Goal: Task Accomplishment & Management: Use online tool/utility

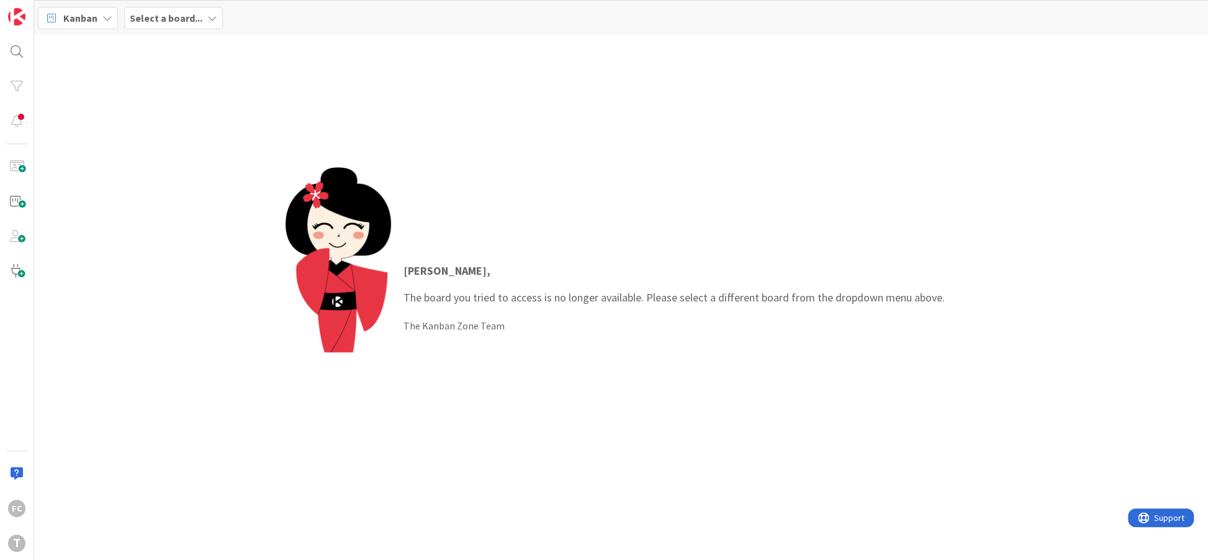
click at [155, 20] on b "Select a board..." at bounding box center [166, 18] width 73 height 12
click at [194, 122] on h4 "Development & Quality Assurance" at bounding box center [213, 123] width 150 height 12
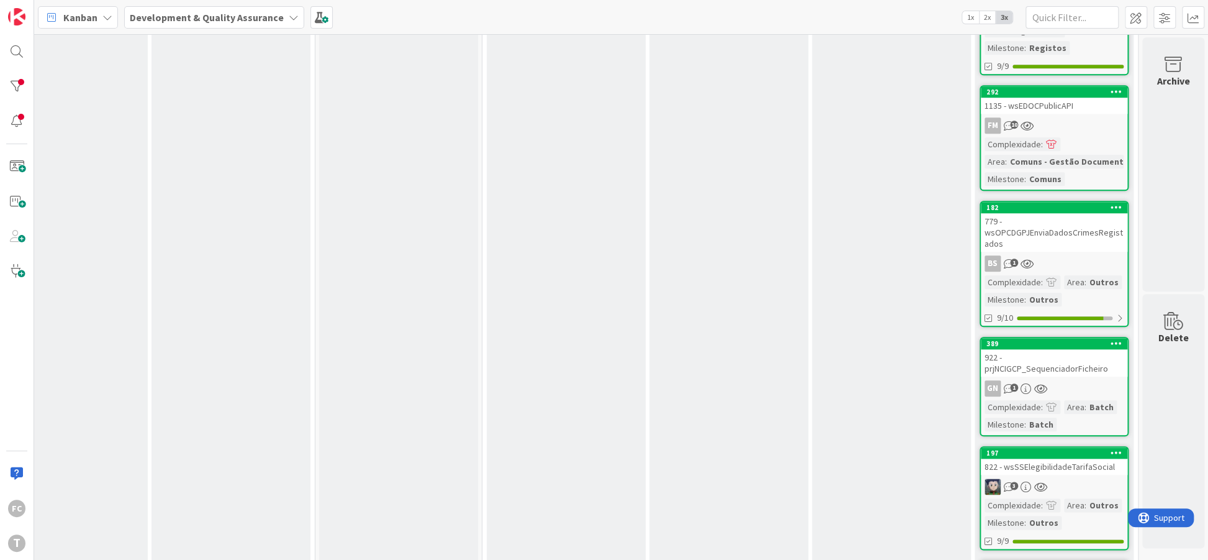
scroll to position [856, 217]
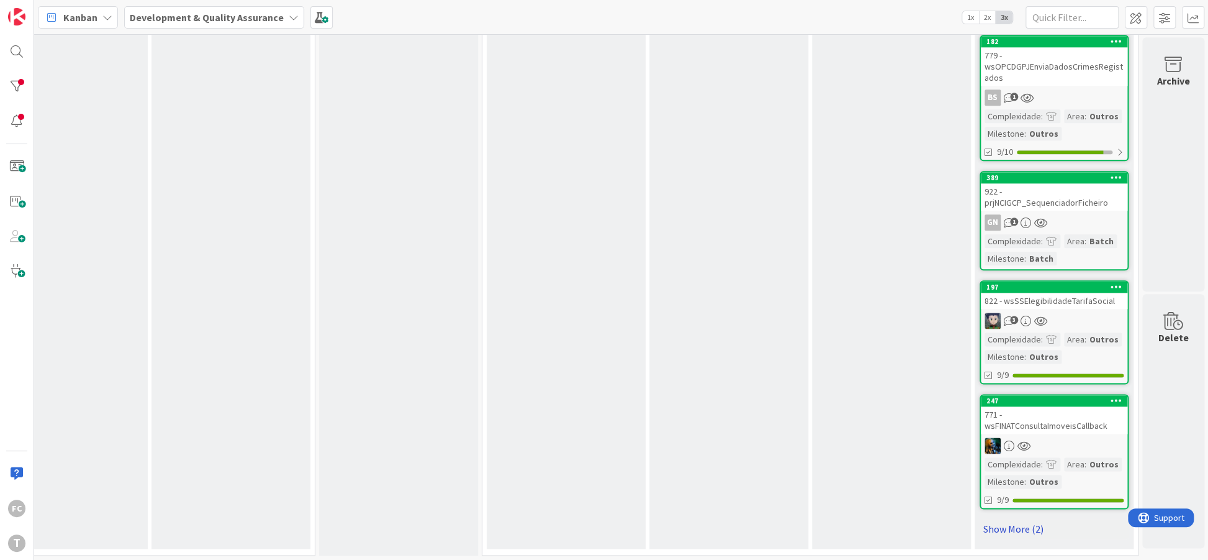
click at [1016, 523] on link "Show More (2)" at bounding box center [1054, 529] width 149 height 20
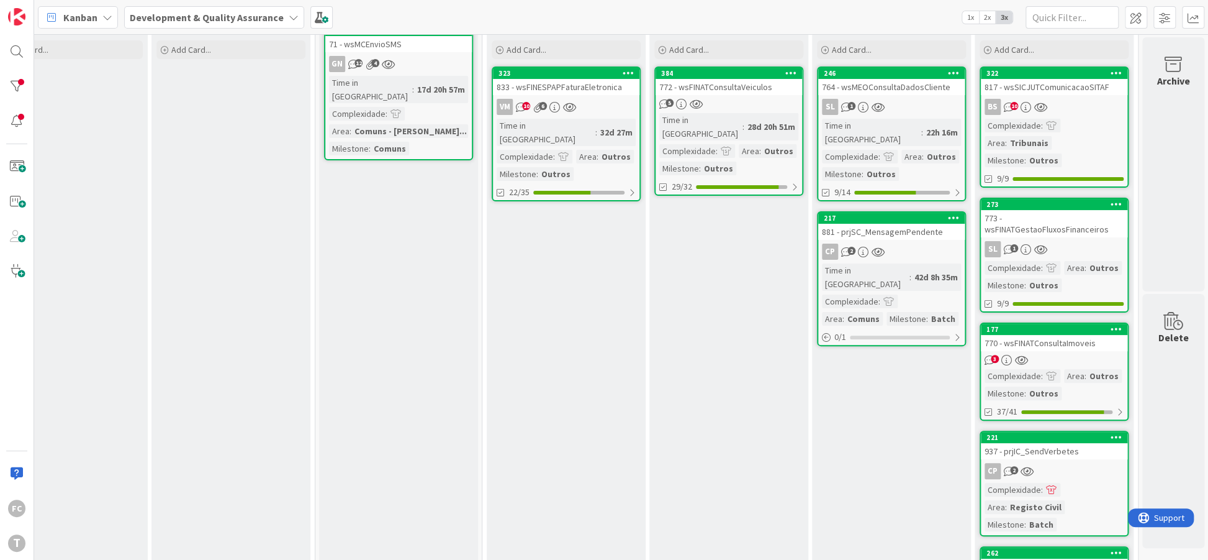
scroll to position [6, 217]
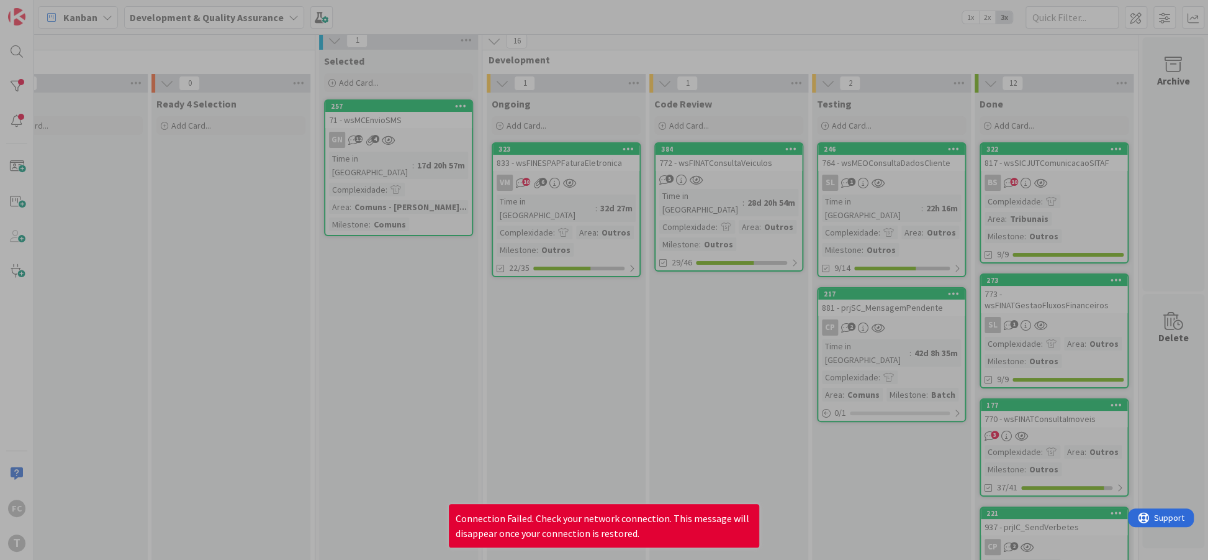
click at [640, 50] on div at bounding box center [604, 280] width 1208 height 560
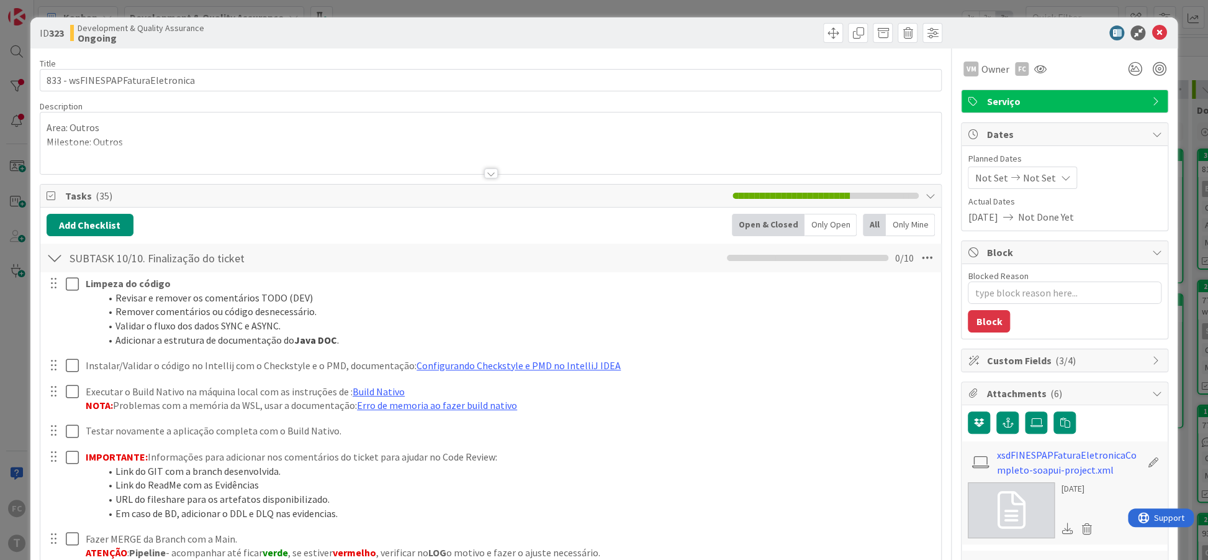
type textarea "x"
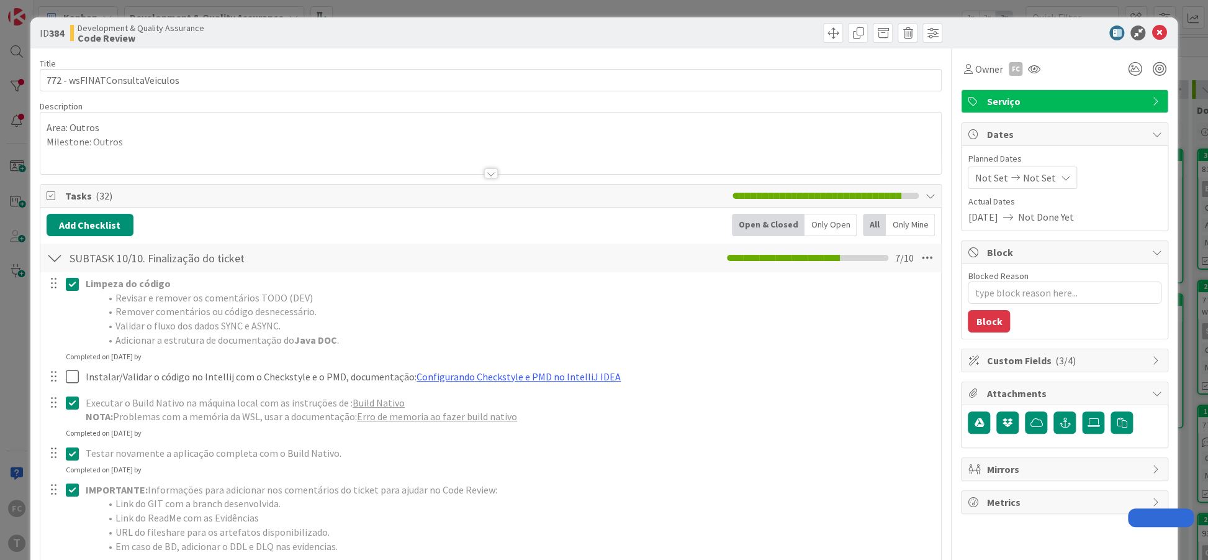
type textarea "x"
click at [53, 265] on div at bounding box center [55, 258] width 16 height 22
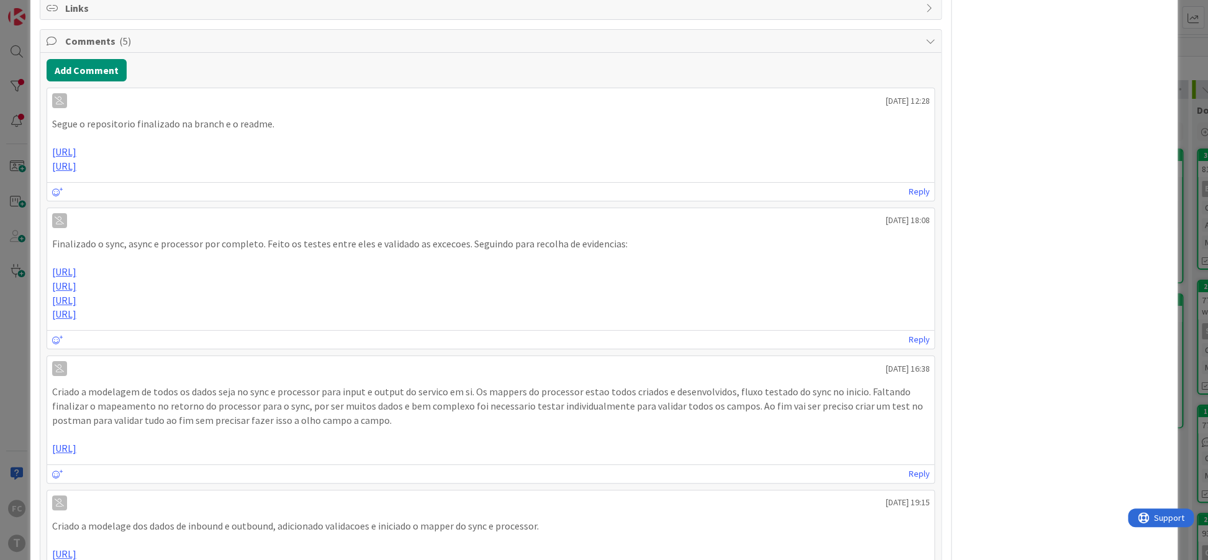
scroll to position [679, 0]
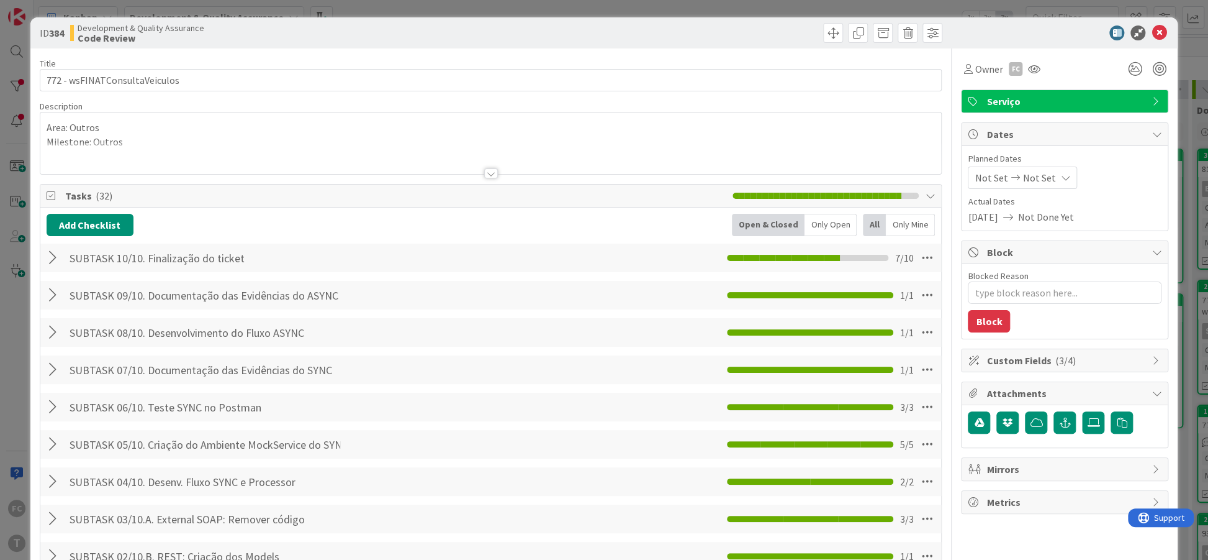
click at [49, 259] on div at bounding box center [55, 258] width 16 height 22
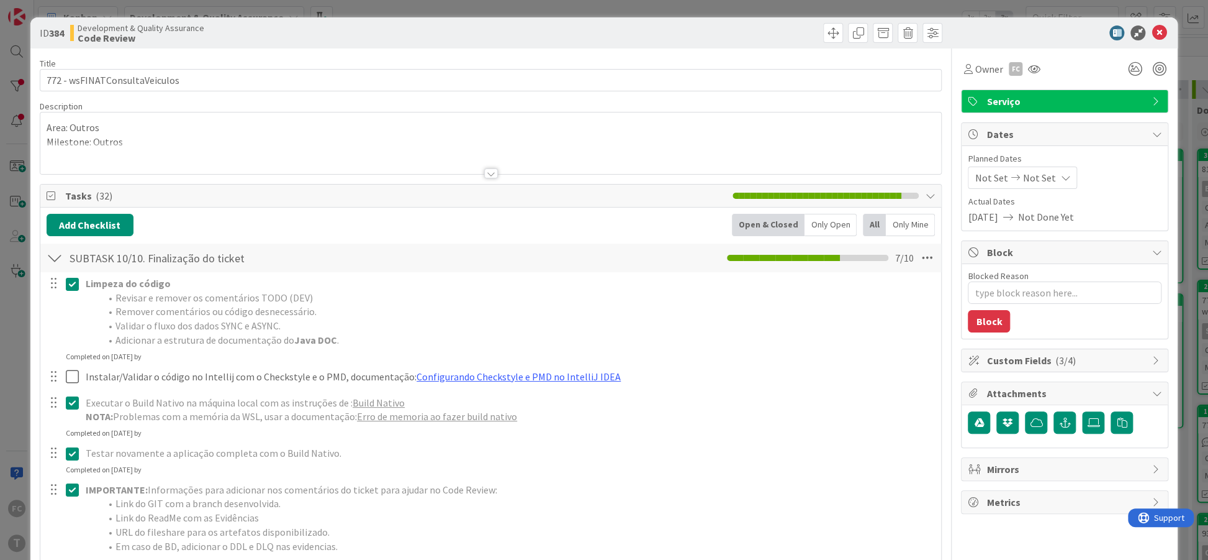
click at [53, 259] on div at bounding box center [55, 258] width 16 height 22
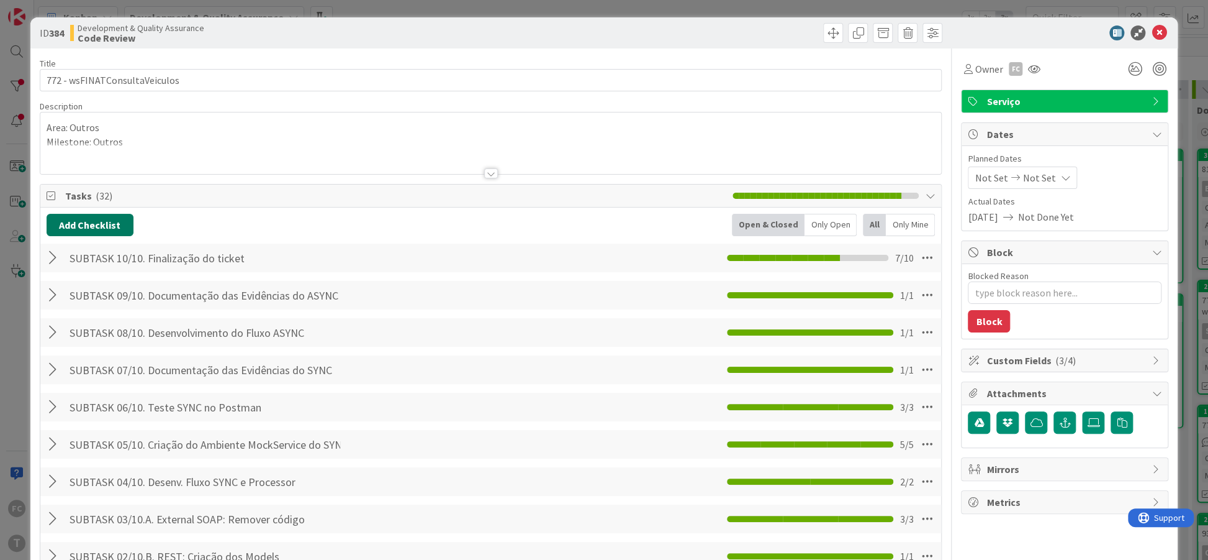
click at [82, 230] on button "Add Checklist" at bounding box center [90, 225] width 87 height 22
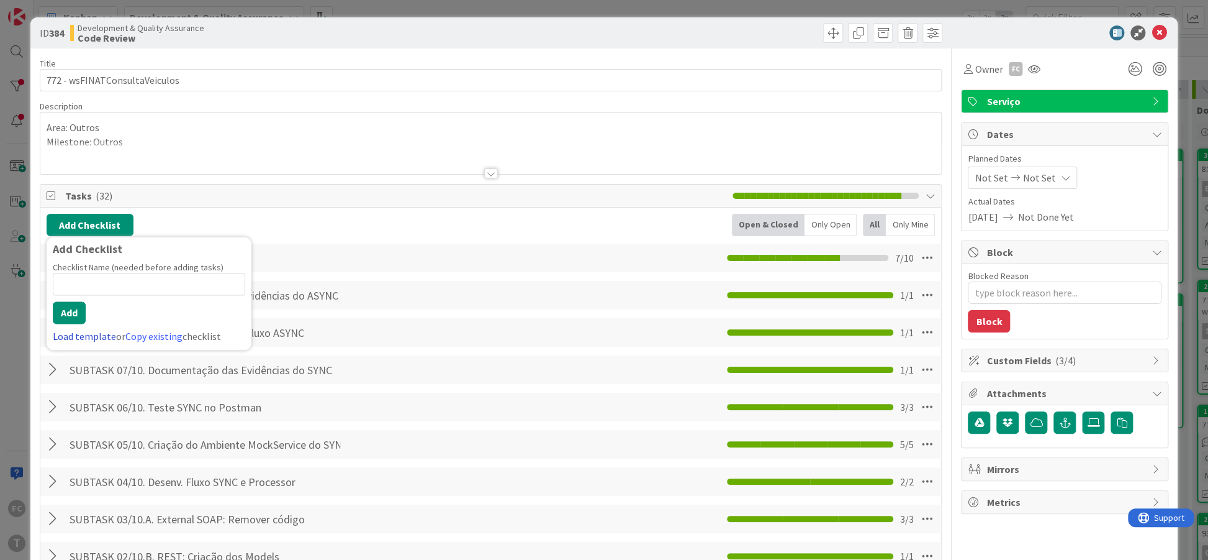
click at [78, 330] on link "Load template" at bounding box center [84, 336] width 63 height 12
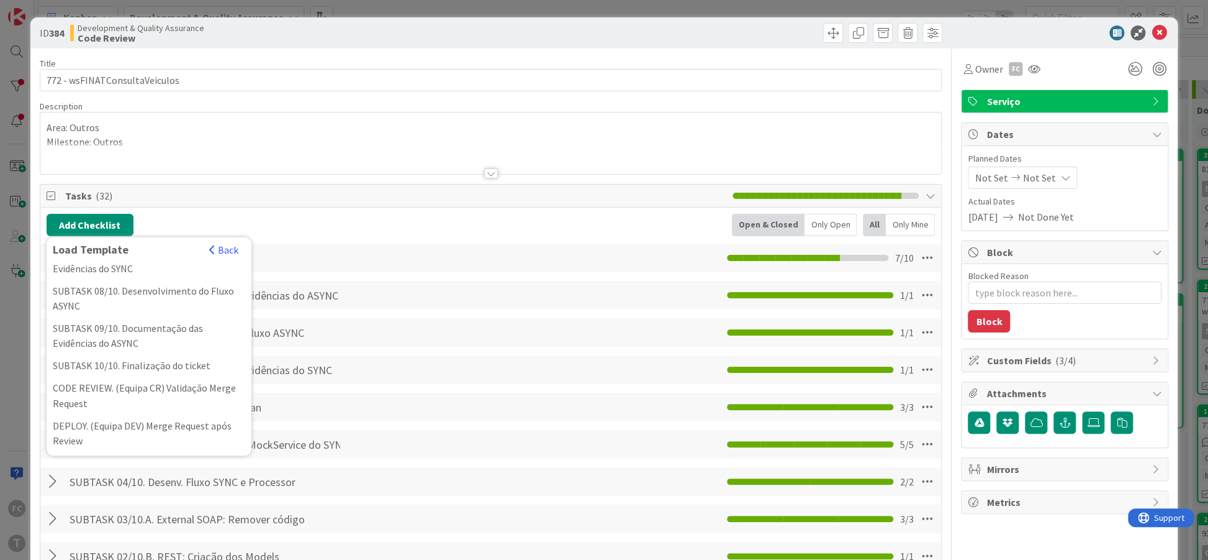
scroll to position [378, 0]
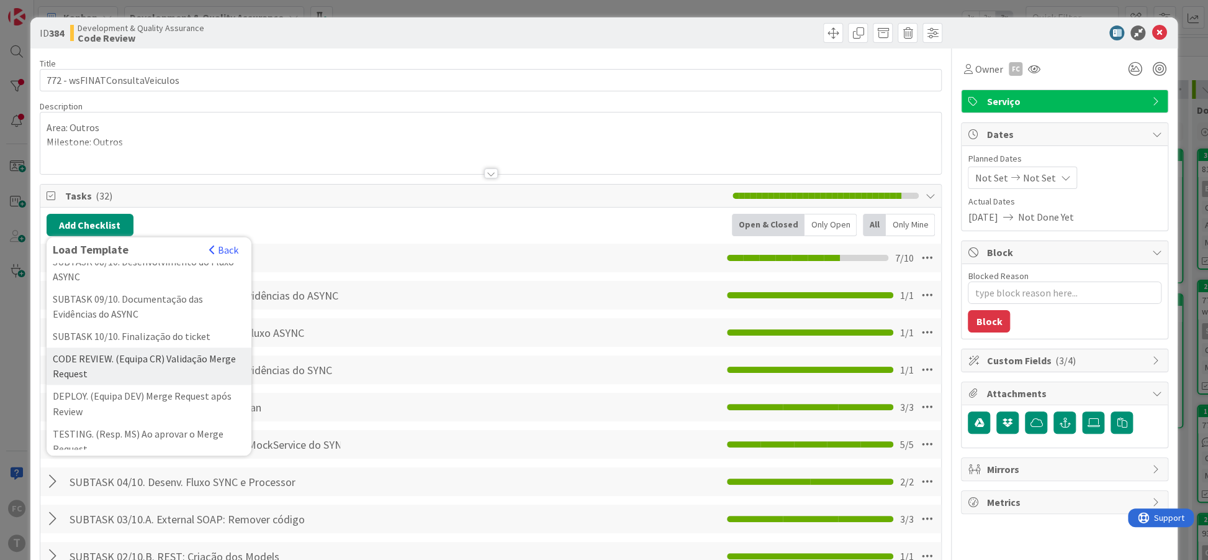
click at [98, 355] on div "CODE REVIEW. (Equipa CR) Validação Merge Request" at bounding box center [149, 365] width 205 height 37
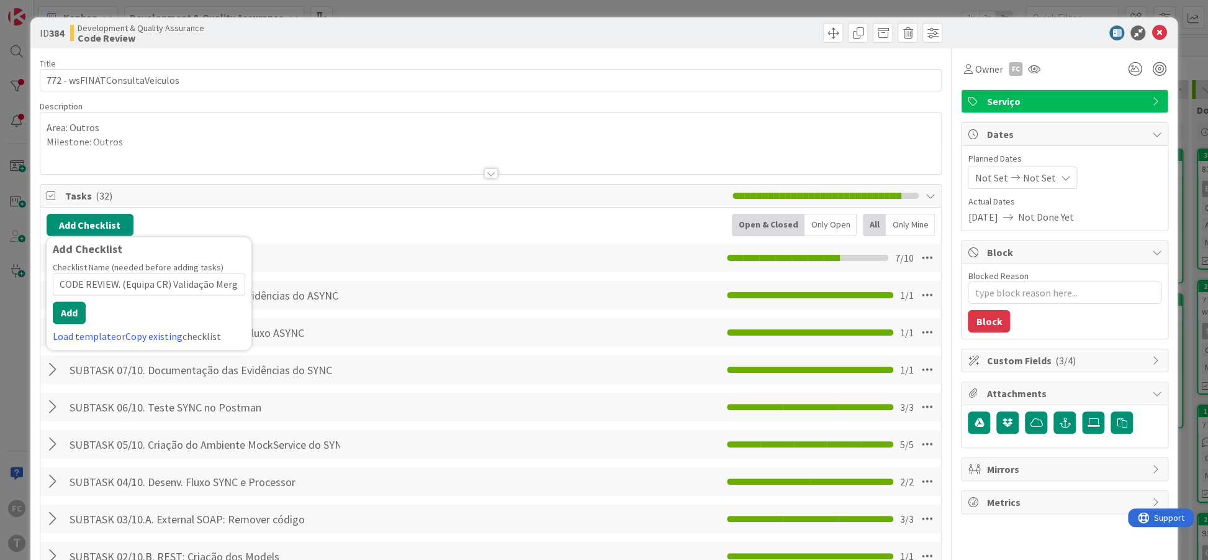
scroll to position [0, 35]
click at [68, 316] on button "Add" at bounding box center [69, 312] width 33 height 22
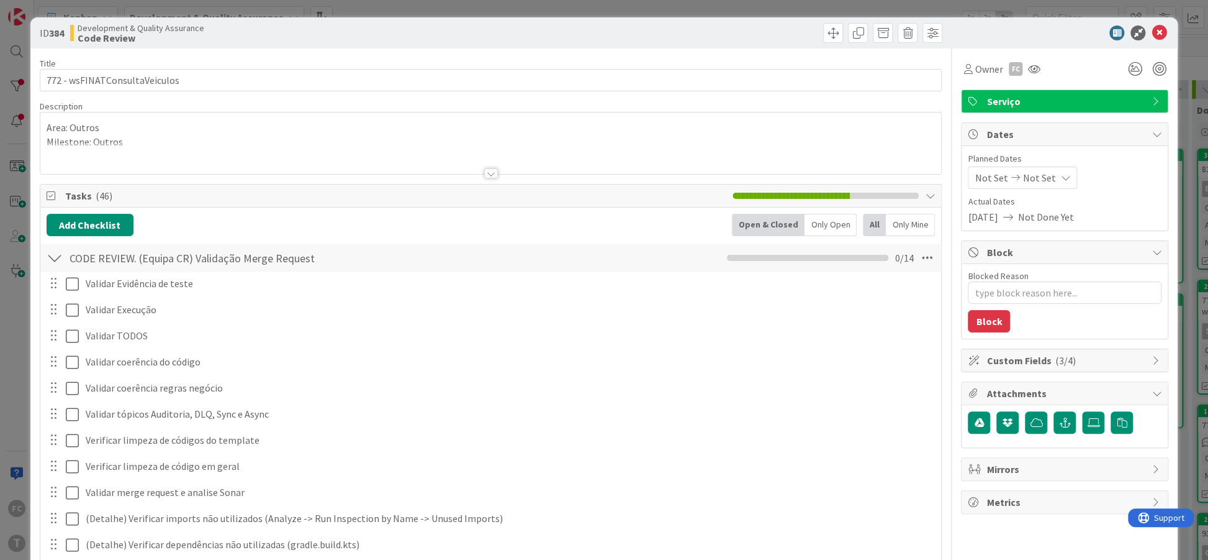
type textarea "x"
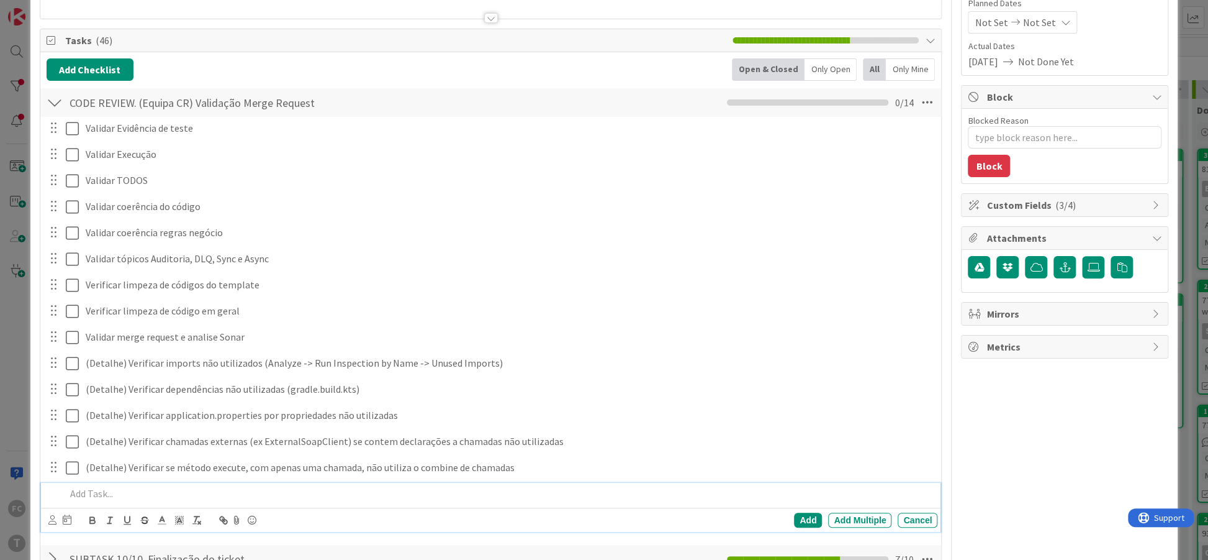
scroll to position [141, 0]
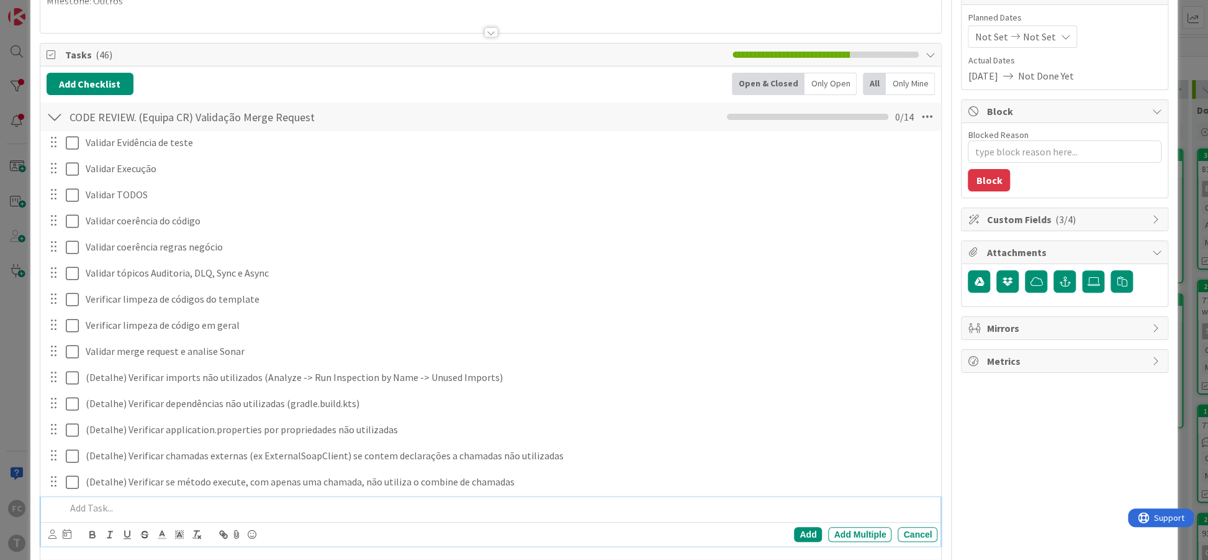
click at [58, 117] on div at bounding box center [55, 117] width 16 height 22
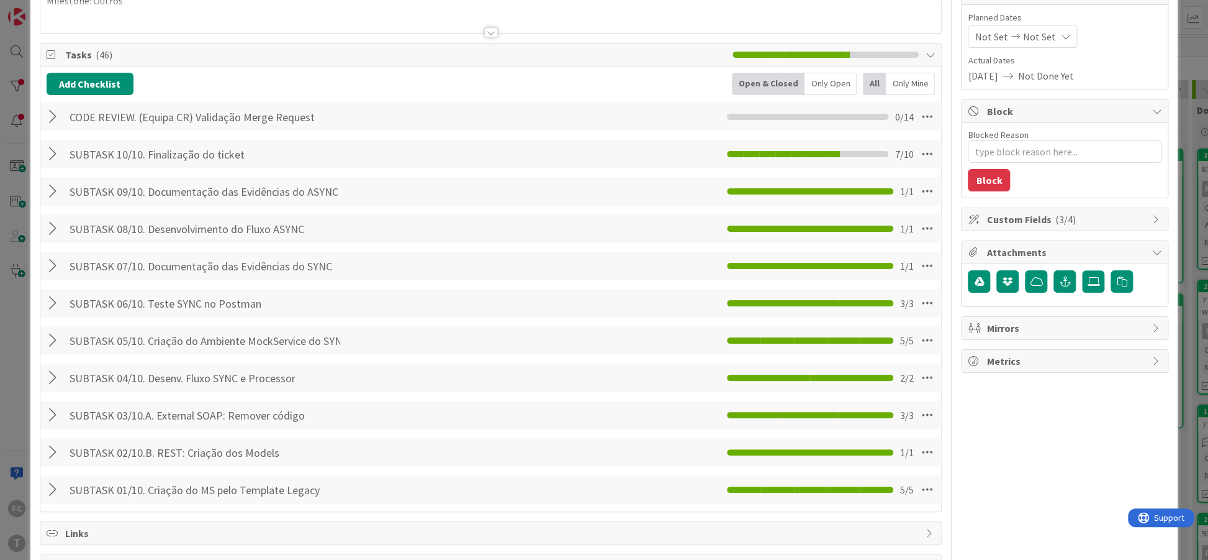
click at [58, 117] on div at bounding box center [55, 117] width 16 height 22
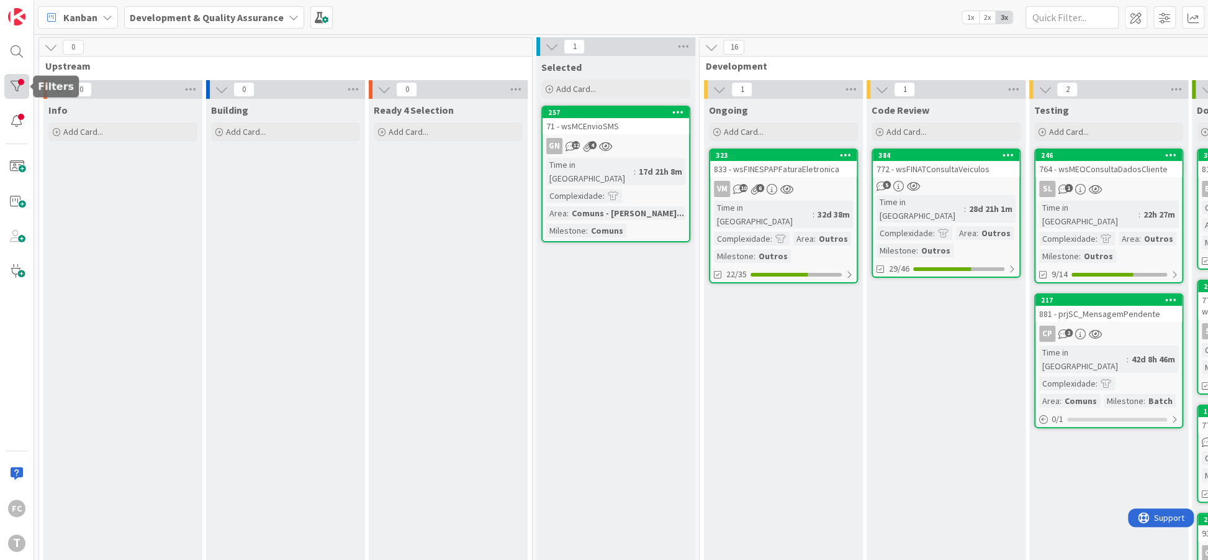
click at [11, 91] on div at bounding box center [16, 86] width 25 height 25
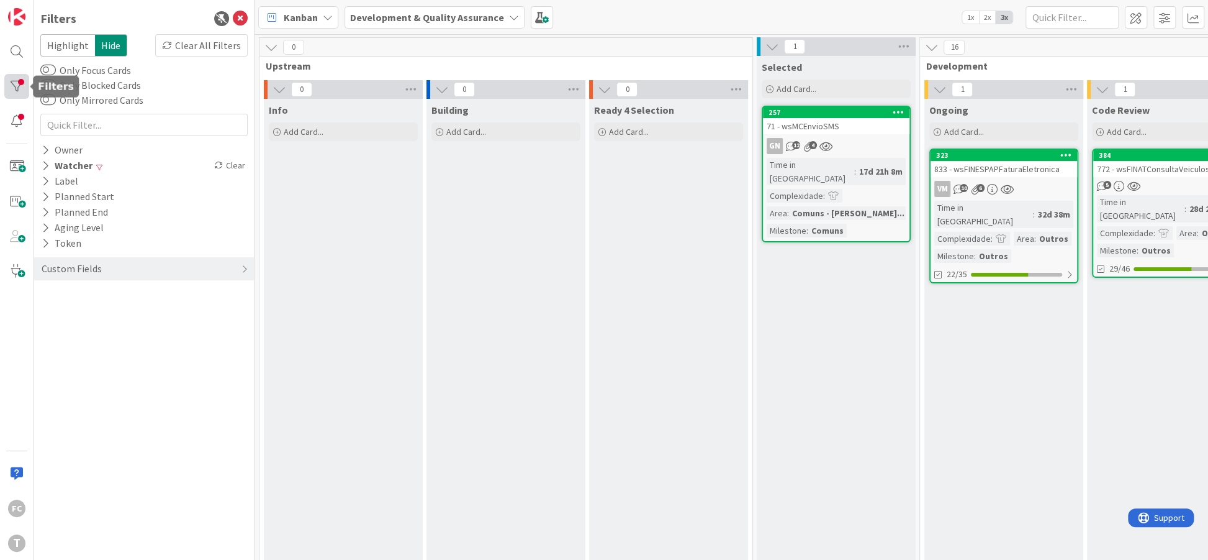
click at [11, 91] on div at bounding box center [16, 86] width 25 height 25
click at [9, 112] on div at bounding box center [16, 121] width 25 height 25
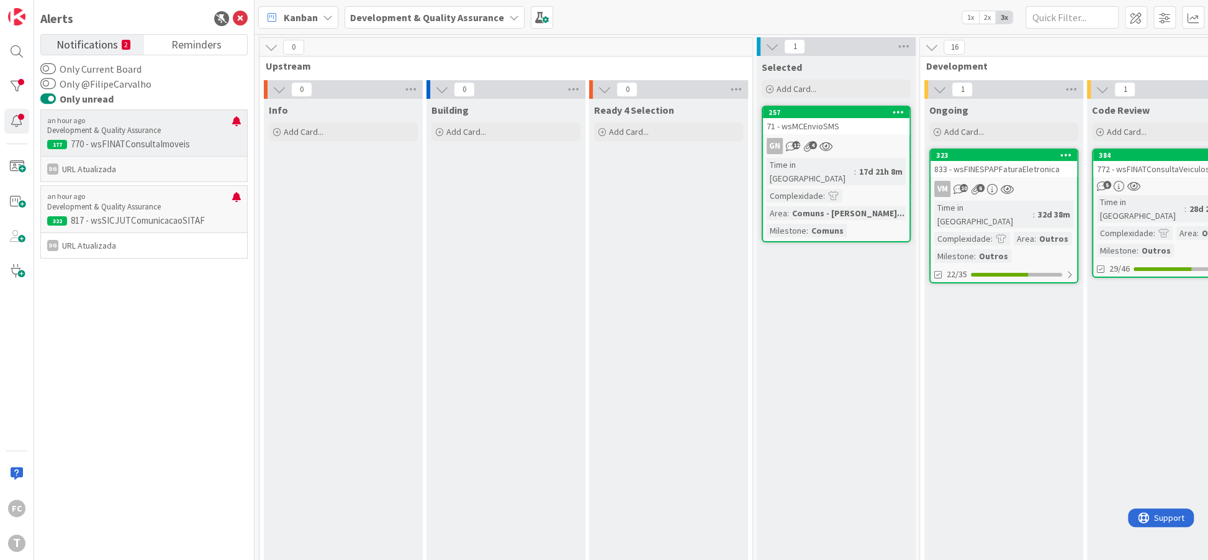
click at [201, 164] on p "URL Atualizada" at bounding box center [144, 169] width 194 height 12
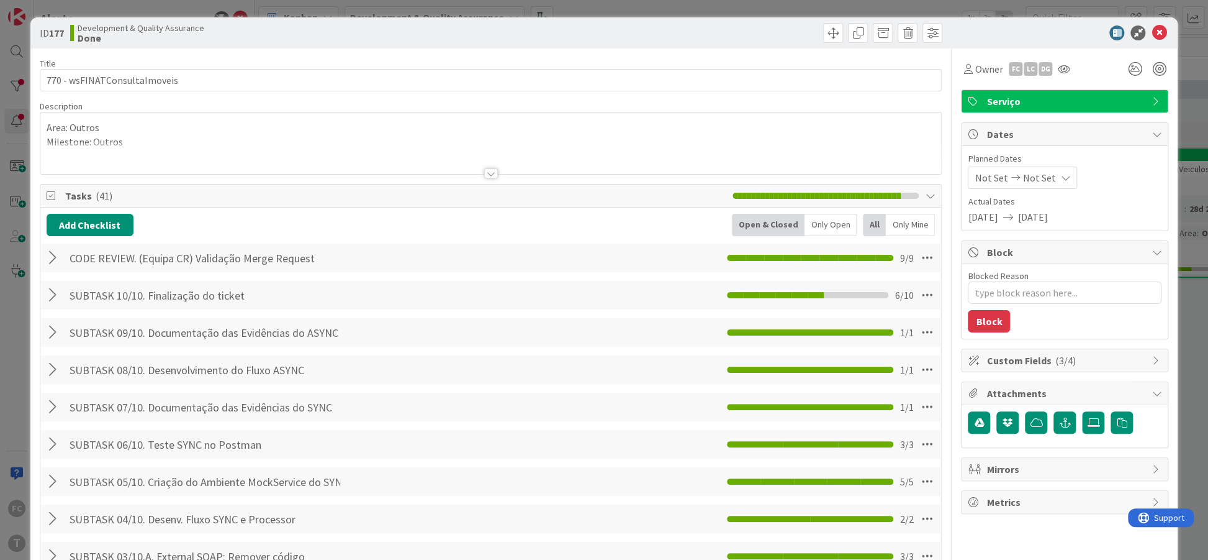
type textarea "x"
click at [1163, 34] on icon at bounding box center [1159, 32] width 15 height 15
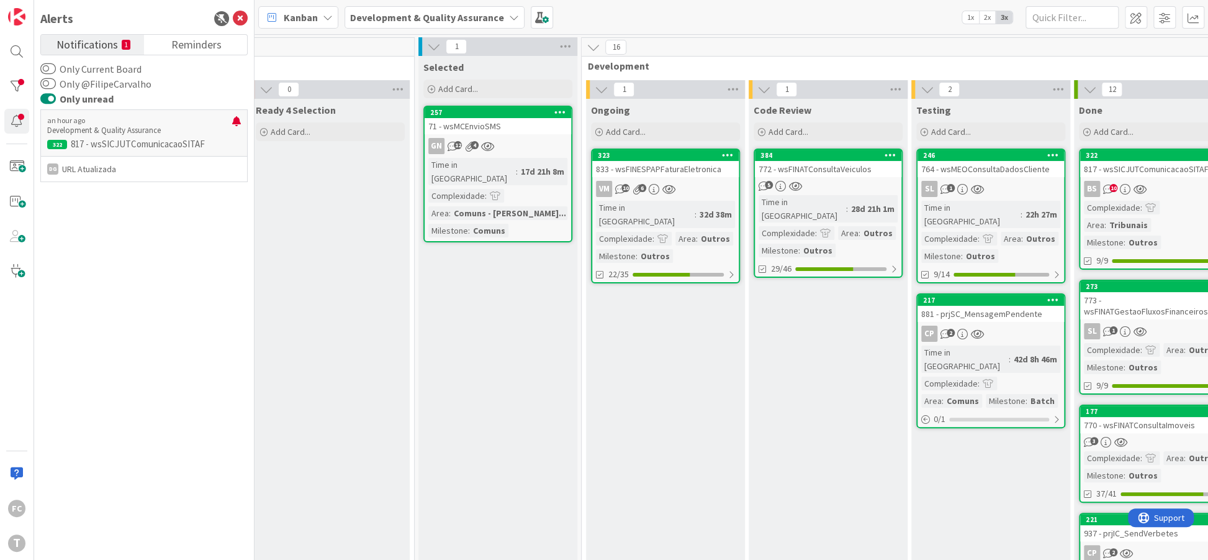
scroll to position [0, 368]
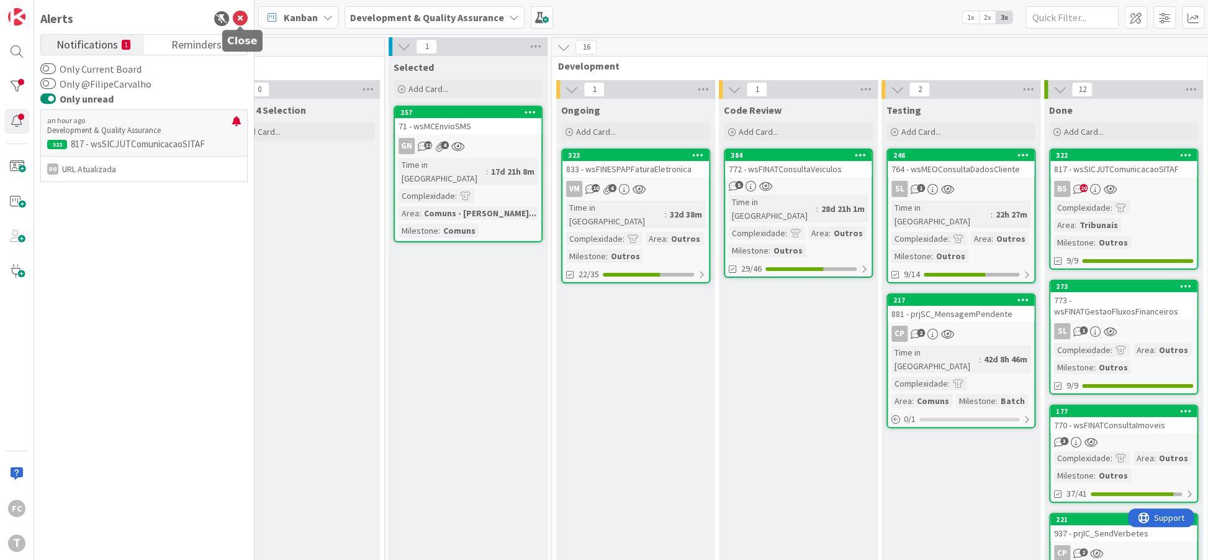
click at [235, 11] on icon at bounding box center [240, 18] width 15 height 15
